Goal: Feedback & Contribution: Contribute content

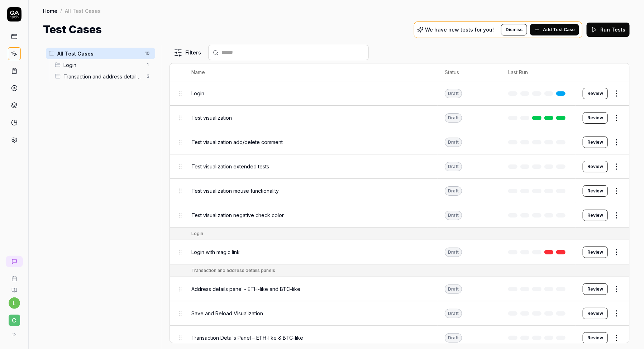
scroll to position [5, 0]
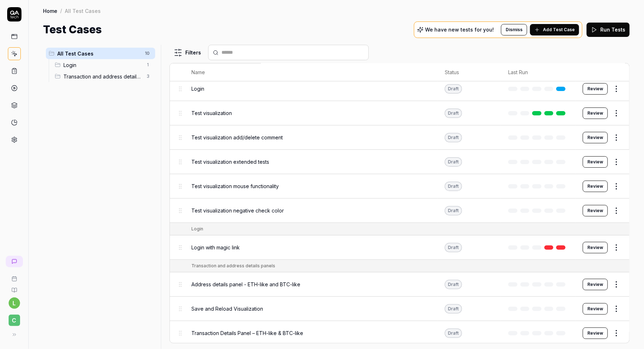
click at [128, 76] on span "Transaction and address details panels" at bounding box center [102, 77] width 79 height 8
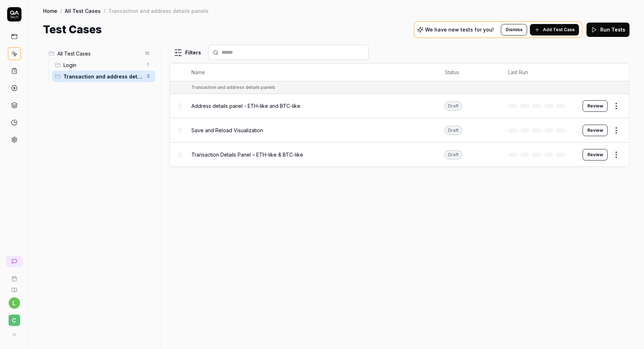
click at [72, 53] on span "All Test Cases" at bounding box center [98, 54] width 83 height 8
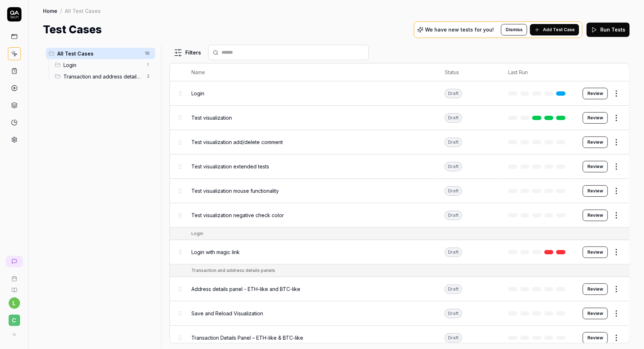
click at [14, 38] on icon at bounding box center [14, 36] width 6 height 6
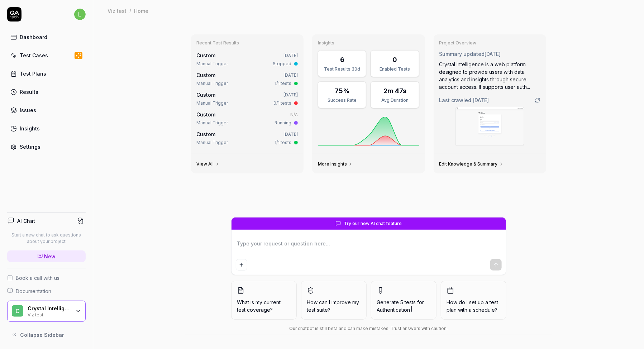
click at [77, 312] on icon "button" at bounding box center [78, 311] width 6 height 6
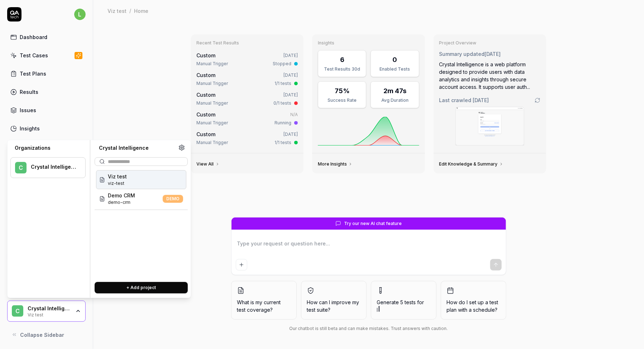
click at [77, 312] on icon "button" at bounding box center [78, 311] width 6 height 6
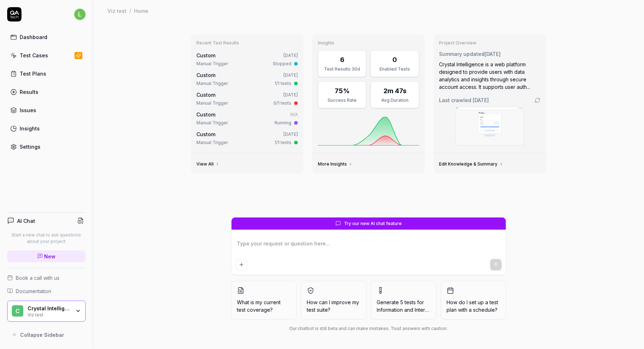
click at [40, 52] on div "Test Cases" at bounding box center [34, 56] width 28 height 8
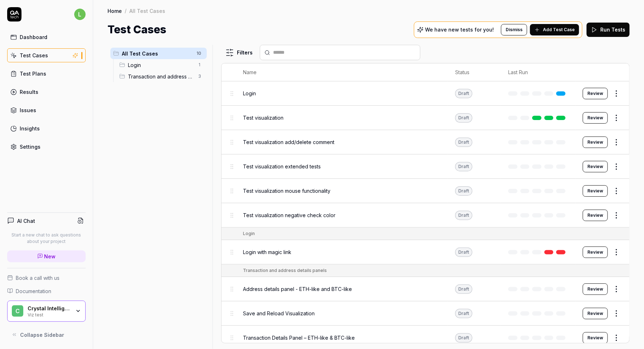
click at [134, 76] on span "Transaction and address details panels" at bounding box center [161, 77] width 66 height 8
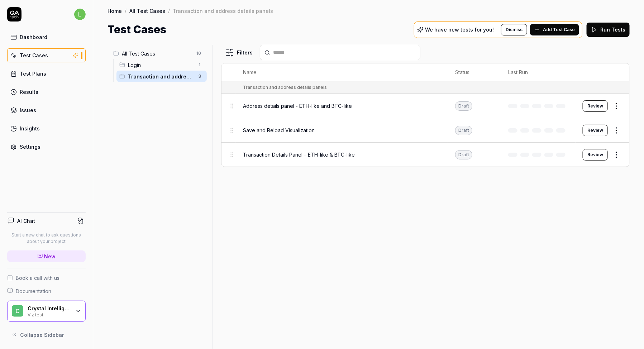
click at [33, 146] on div "Settings" at bounding box center [30, 147] width 21 height 8
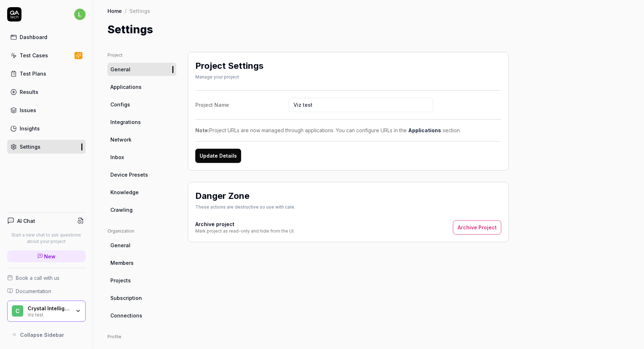
click at [126, 203] on link "Crawling" at bounding box center [141, 209] width 69 height 13
click at [126, 189] on span "Knowledge" at bounding box center [124, 192] width 28 height 8
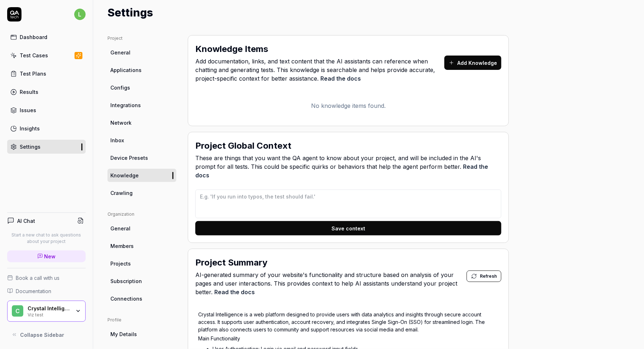
scroll to position [11, 0]
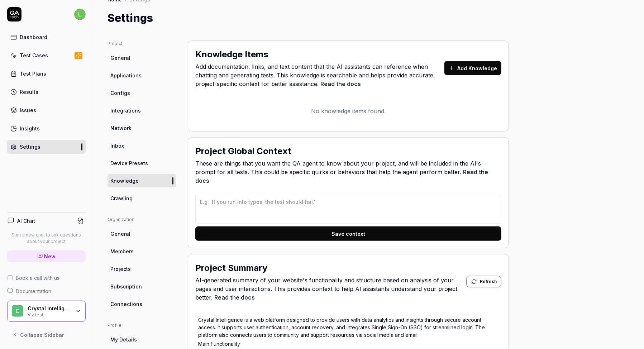
click at [453, 73] on button "Add Knowledge" at bounding box center [472, 68] width 57 height 14
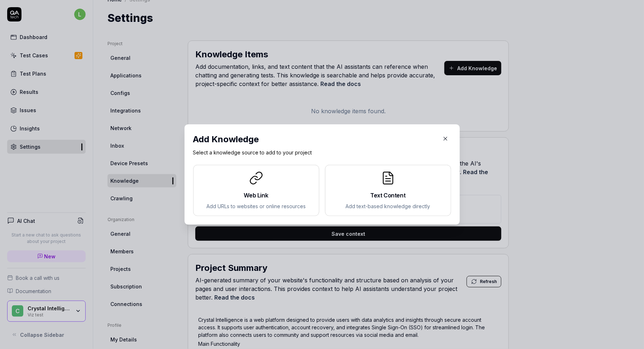
click at [446, 140] on icon "button" at bounding box center [444, 138] width 3 height 3
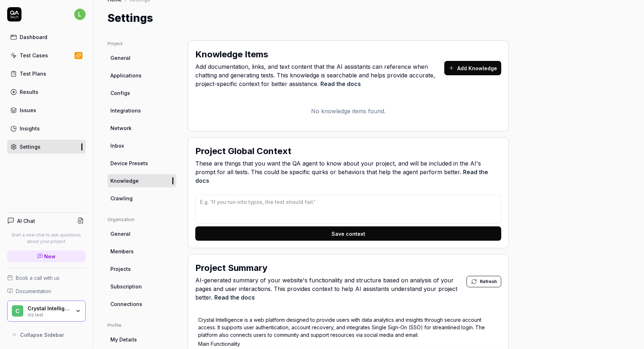
type textarea "*"
click at [47, 50] on link "Test Cases" at bounding box center [46, 55] width 78 height 14
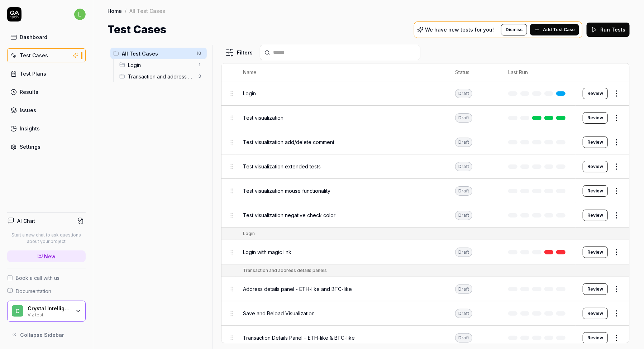
click at [132, 79] on span "Transaction and address details panels" at bounding box center [161, 77] width 66 height 8
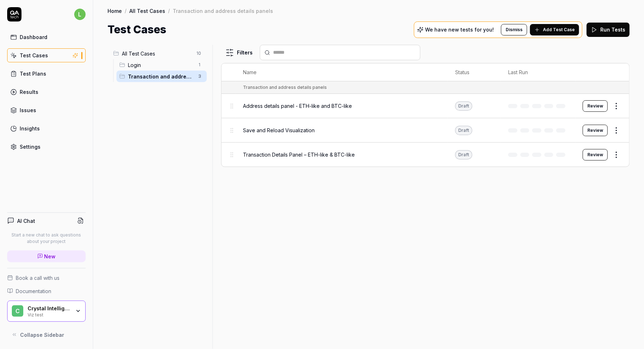
click at [571, 28] on span "Add Test Case" at bounding box center [559, 30] width 32 height 6
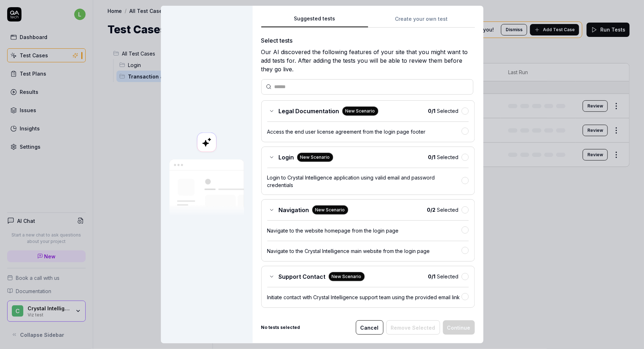
click at [407, 20] on button "Create your own test" at bounding box center [421, 21] width 107 height 13
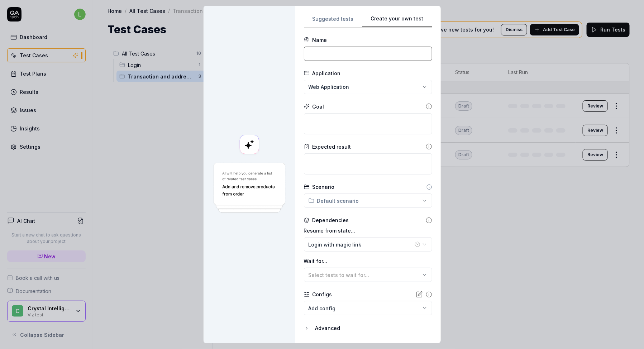
click at [369, 51] on input at bounding box center [368, 54] width 128 height 14
click at [318, 53] on input at bounding box center [368, 54] width 128 height 14
click at [323, 50] on input at bounding box center [368, 54] width 128 height 14
paste input "Start Visualization from Address"
type input "Start Visualization from Address"
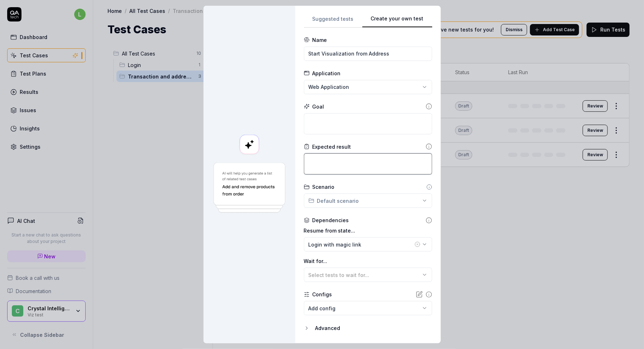
click at [322, 168] on textarea at bounding box center [368, 163] width 128 height 21
paste textarea "Canvas Load: Visualization canvas loads without errors. Exactly 3 nodes and 2 t…"
type textarea "*"
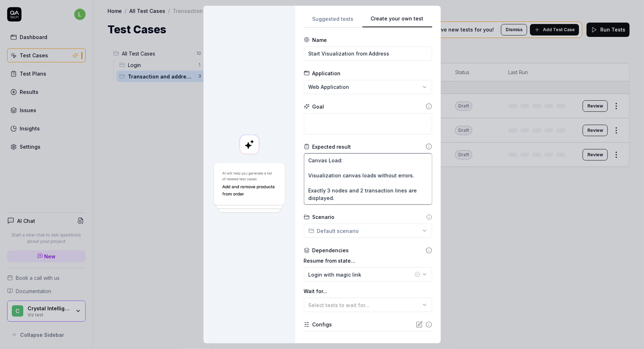
type textarea "Canvas Load: Visualization canvas loads without errors. Exactly 3 nodes and 2 t…"
click at [320, 127] on textarea at bounding box center [368, 123] width 128 height 21
type textarea "*"
type textarea "T"
type textarea "*"
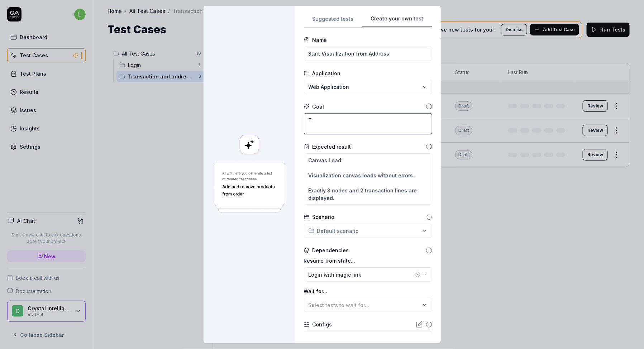
type textarea "To"
type textarea "*"
type textarea "To"
type textarea "*"
type textarea "To v"
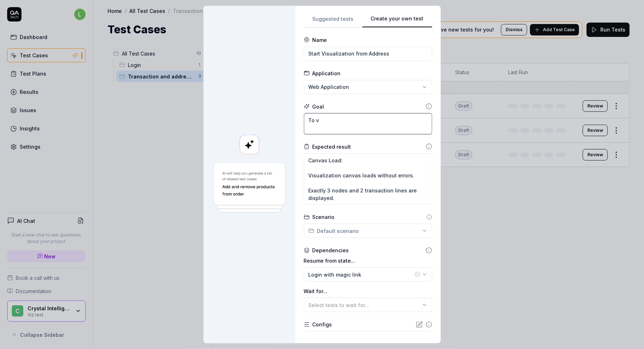
type textarea "*"
type textarea "To ve"
type textarea "*"
type textarea "To veri"
type textarea "*"
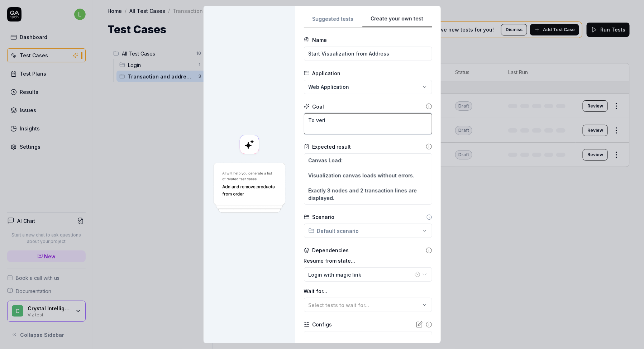
type textarea "To verif"
type textarea "*"
type textarea "To verify"
type textarea "*"
type textarea "To verify"
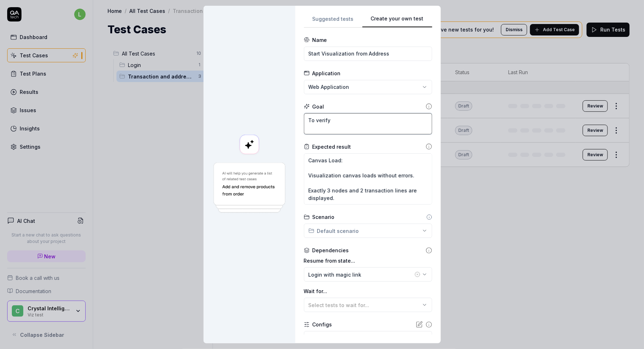
type textarea "*"
type textarea "To verify v"
type textarea "*"
type textarea "To verify vi"
type textarea "*"
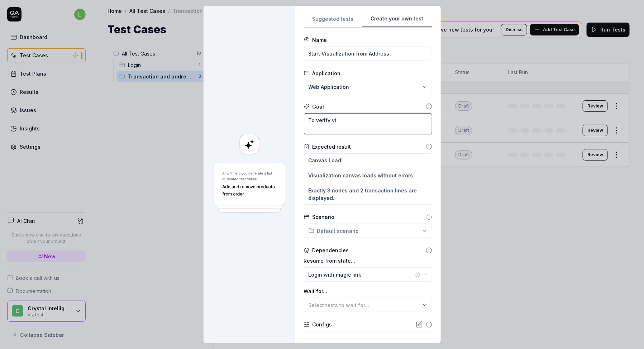
type textarea "To verify vis"
type textarea "*"
type textarea "To verify visu"
type textarea "*"
type textarea "To verify visua"
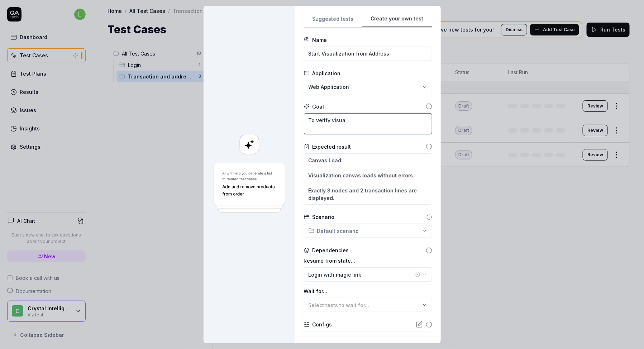
type textarea "*"
type textarea "To verify visual"
type textarea "*"
type textarea "To verify visualiz"
type textarea "*"
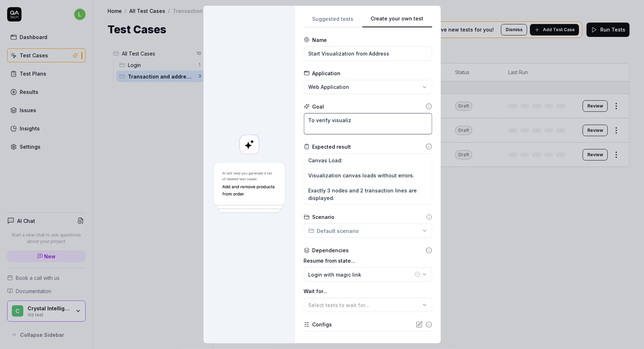
type textarea "To verify visualiza"
type textarea "*"
type textarea "To verify visualizati"
type textarea "*"
type textarea "To verify visualizatio"
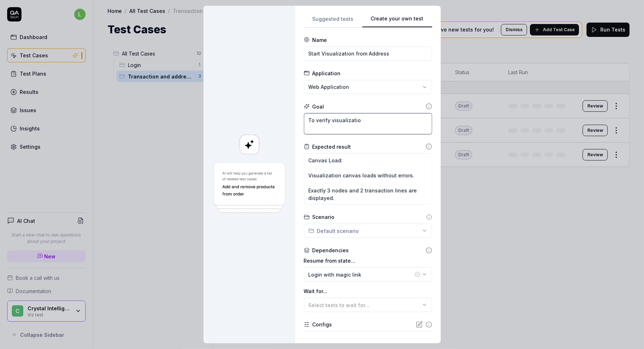
type textarea "*"
type textarea "To verify visualizatio"
type textarea "*"
type textarea "To verify visualizatio"
type textarea "*"
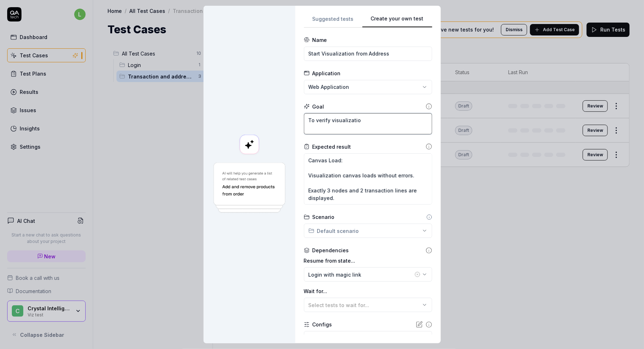
type textarea "To verify visualization"
type textarea "*"
type textarea "To verify visualization"
type textarea "*"
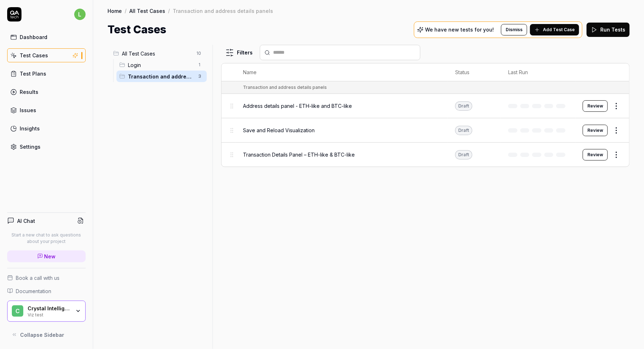
click at [59, 257] on link "New" at bounding box center [46, 256] width 78 height 12
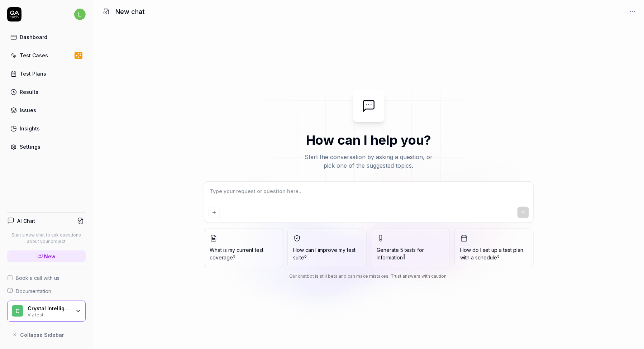
click at [42, 50] on link "Test Cases" at bounding box center [46, 55] width 78 height 14
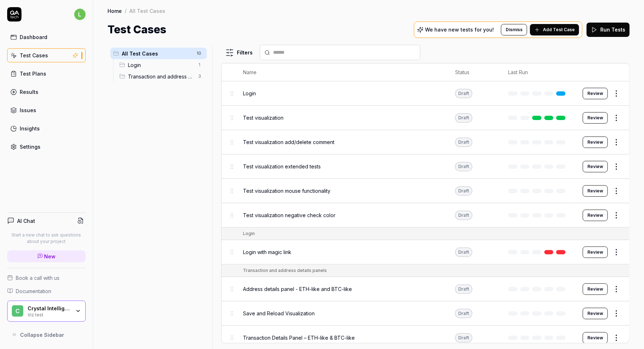
click at [149, 73] on span "Transaction and address details panels" at bounding box center [161, 77] width 66 height 8
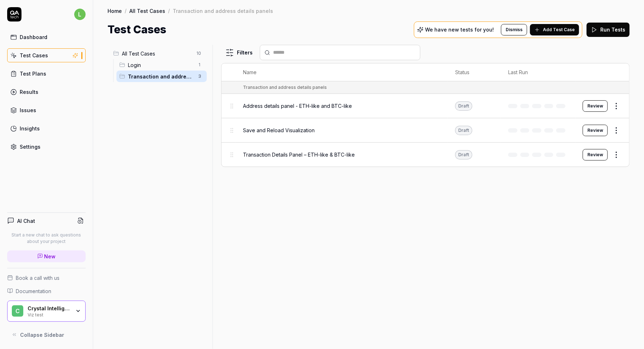
click at [290, 106] on span "Address details panel - ETH-like and BTC-like" at bounding box center [297, 106] width 109 height 8
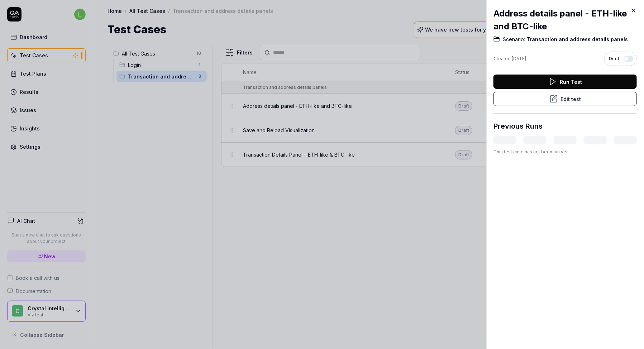
click at [558, 95] on button "Edit test" at bounding box center [564, 99] width 143 height 14
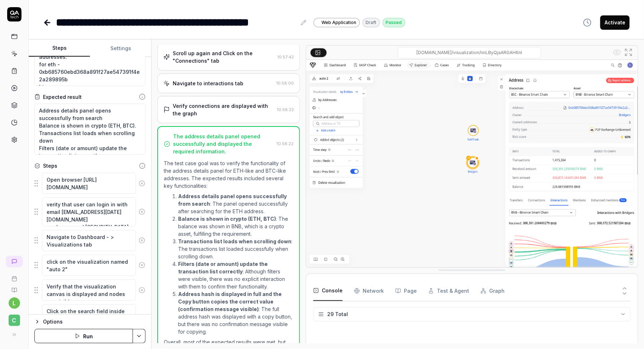
scroll to position [398, 0]
type textarea "*"
click at [82, 208] on textarea "verity that user can login in with email [EMAIL_ADDRESS][DATE][DOMAIN_NAME] and…" at bounding box center [89, 211] width 94 height 29
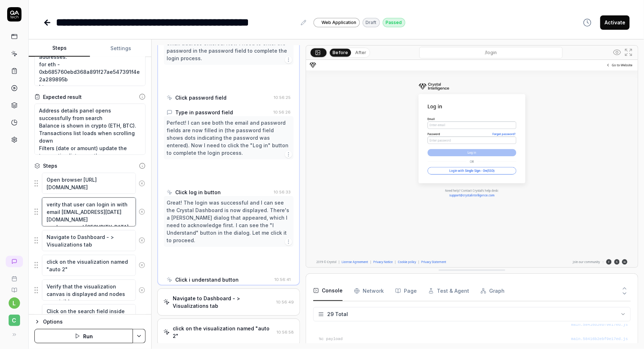
click at [82, 208] on textarea "verity that user can login in with email [EMAIL_ADDRESS][DATE][DOMAIN_NAME] and…" at bounding box center [89, 211] width 94 height 29
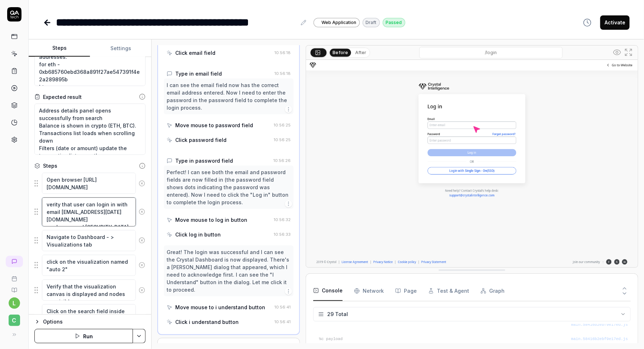
click at [82, 208] on textarea "verity that user can login in with email [EMAIL_ADDRESS][DATE][DOMAIN_NAME] and…" at bounding box center [89, 211] width 94 height 29
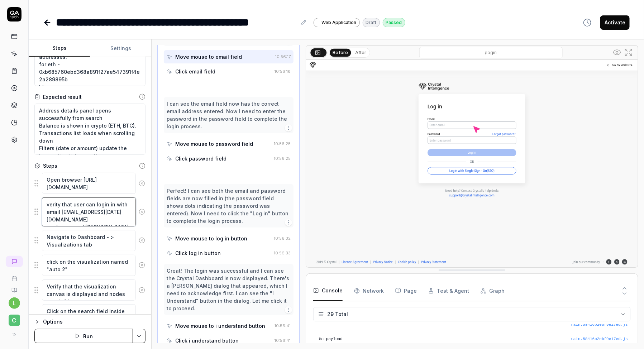
scroll to position [97, 0]
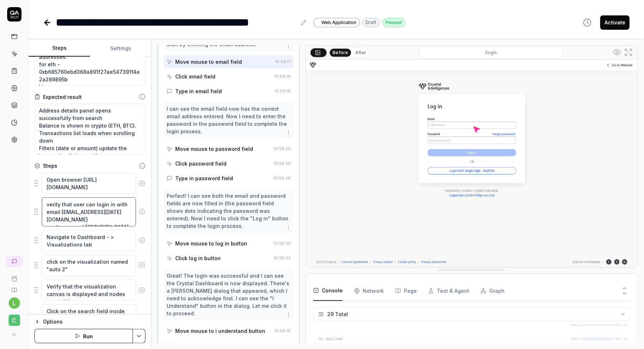
click at [111, 215] on textarea "verity that user can login in with email [EMAIL_ADDRESS][DATE][DOMAIN_NAME] and…" at bounding box center [89, 211] width 94 height 29
drag, startPoint x: 112, startPoint y: 218, endPoint x: 41, endPoint y: 196, distance: 74.5
click at [41, 197] on div "verity that user can login in with email [EMAIL_ADDRESS][DATE][DOMAIN_NAME] and…" at bounding box center [89, 211] width 111 height 29
click at [120, 223] on textarea "verity that user can login in with email [EMAIL_ADDRESS][DATE][DOMAIN_NAME] and…" at bounding box center [89, 211] width 94 height 29
drag, startPoint x: 119, startPoint y: 223, endPoint x: 61, endPoint y: 213, distance: 59.3
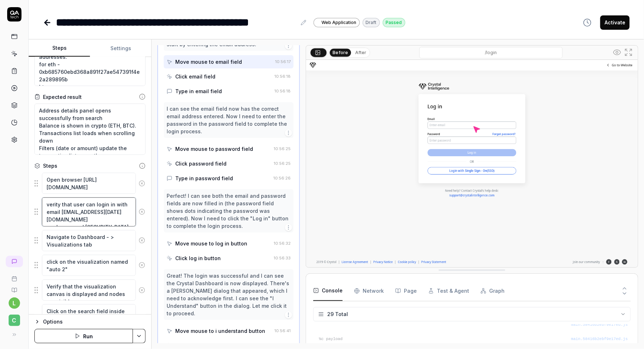
click at [61, 213] on textarea "verity that user can login in with email [EMAIL_ADDRESS][DATE][DOMAIN_NAME] and…" at bounding box center [89, 211] width 94 height 29
